Goal: Task Accomplishment & Management: Manage account settings

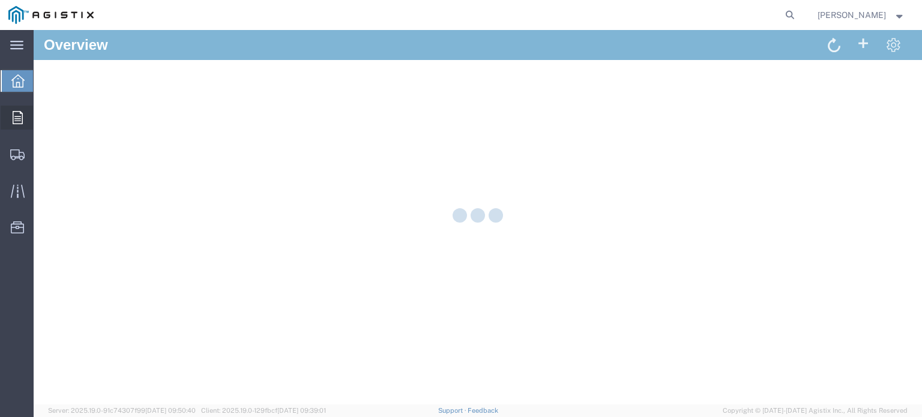
click at [22, 121] on div at bounding box center [18, 118] width 34 height 24
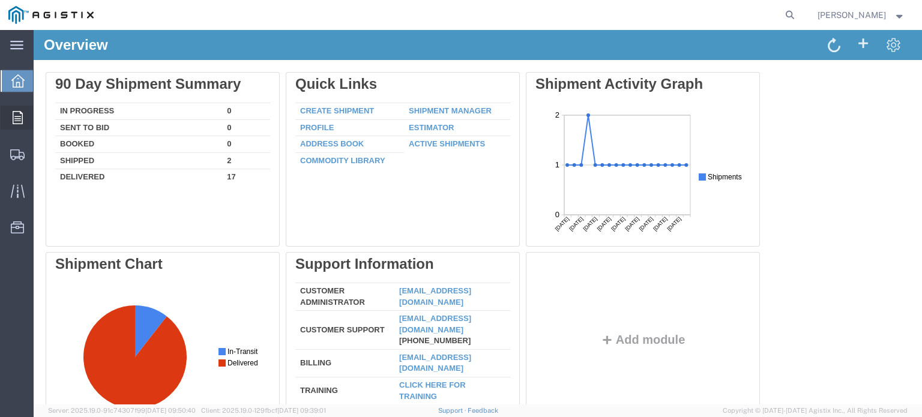
click at [41, 117] on span "Orders" at bounding box center [37, 118] width 8 height 24
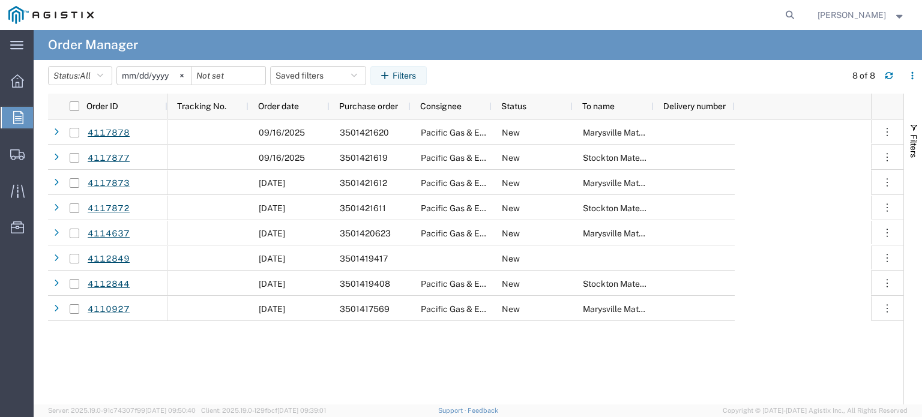
click at [160, 74] on input "[DATE]" at bounding box center [154, 76] width 74 height 18
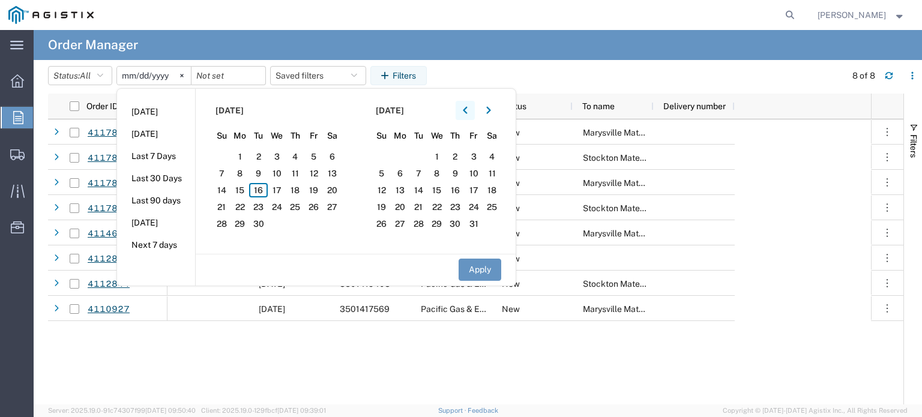
click at [467, 110] on icon "button" at bounding box center [465, 110] width 4 height 7
click at [268, 150] on span "1" at bounding box center [258, 156] width 19 height 14
click at [487, 269] on button "Apply" at bounding box center [480, 270] width 43 height 22
type input "[DATE]"
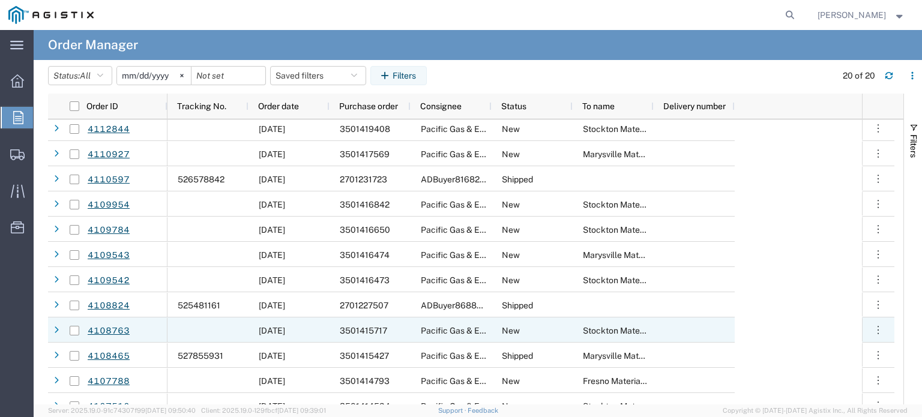
scroll to position [218, 0]
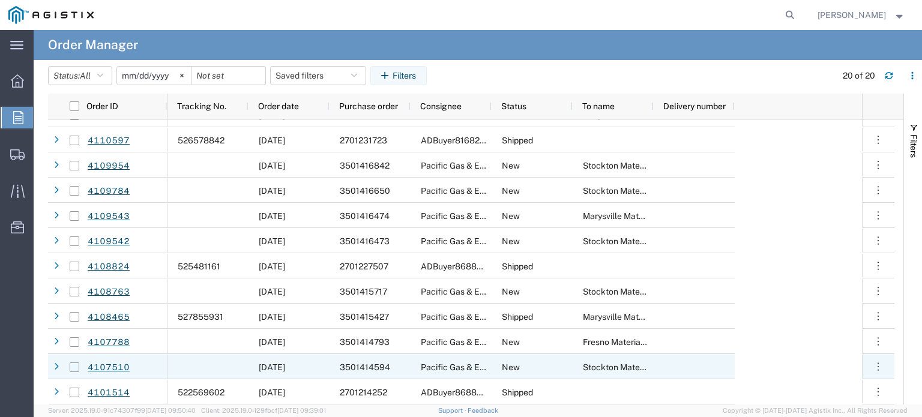
click at [71, 363] on input "Press Space to toggle row selection (unchecked)" at bounding box center [75, 368] width 10 height 10
checkbox input "true"
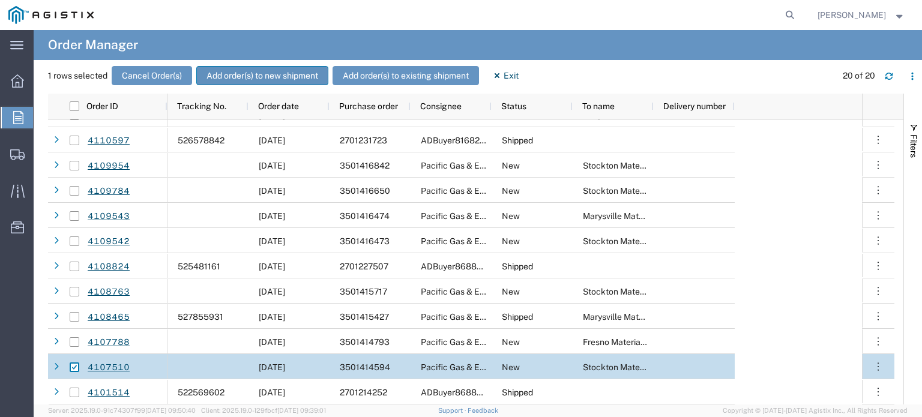
click at [294, 72] on button "Add order(s) to new shipment" at bounding box center [262, 75] width 132 height 19
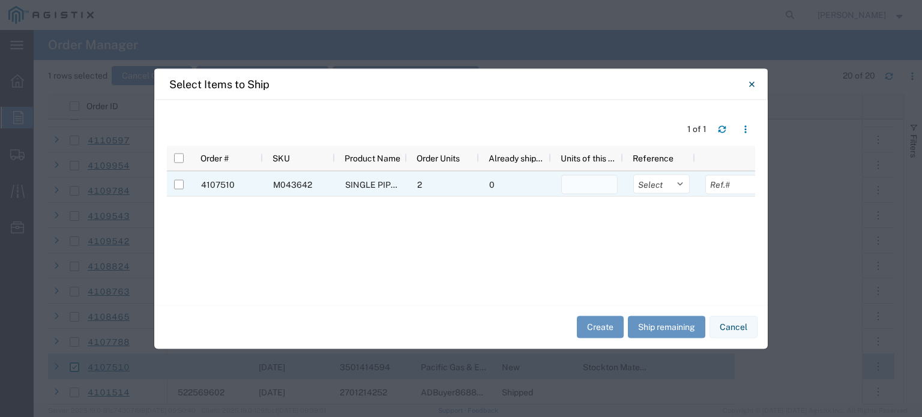
click at [586, 185] on input "number" at bounding box center [589, 184] width 56 height 19
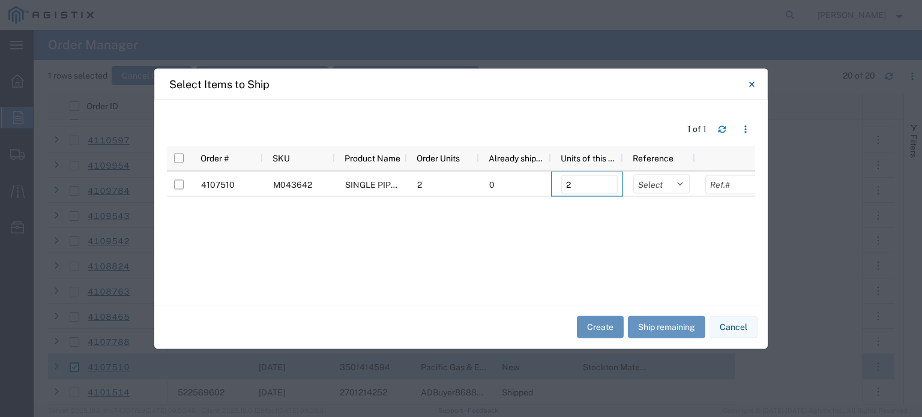
type input "2"
click at [610, 331] on button "Create" at bounding box center [600, 327] width 47 height 22
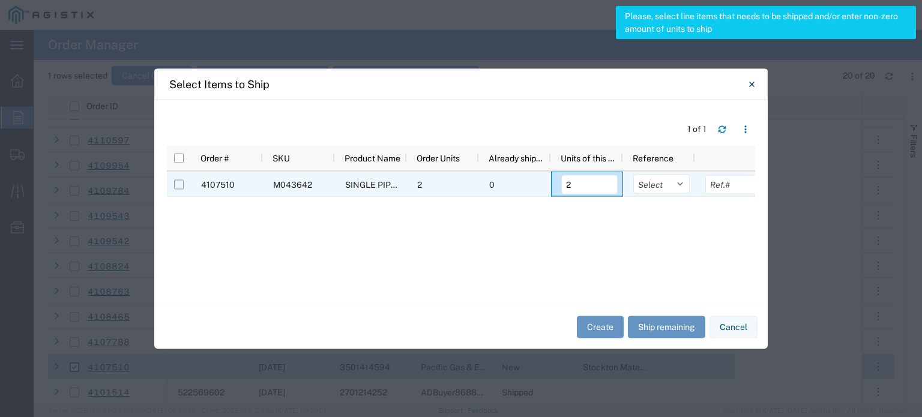
click at [175, 185] on input "Press Space to toggle row selection (unchecked)" at bounding box center [179, 184] width 10 height 10
checkbox input "true"
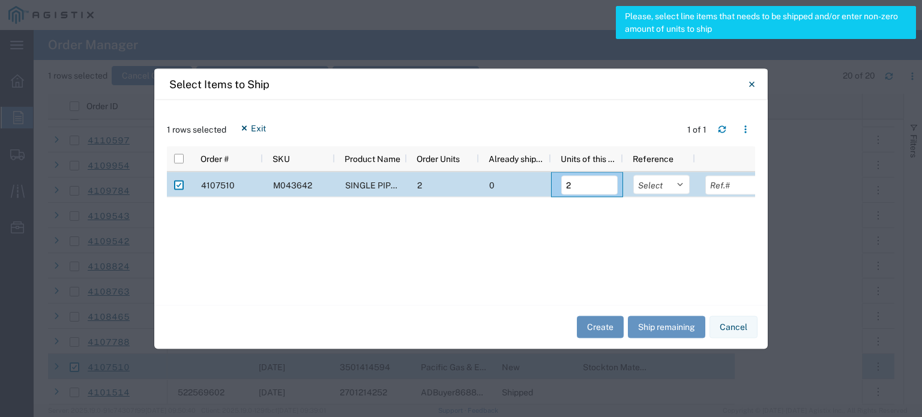
click at [588, 333] on button "Create" at bounding box center [600, 327] width 47 height 22
